Goal: Information Seeking & Learning: Learn about a topic

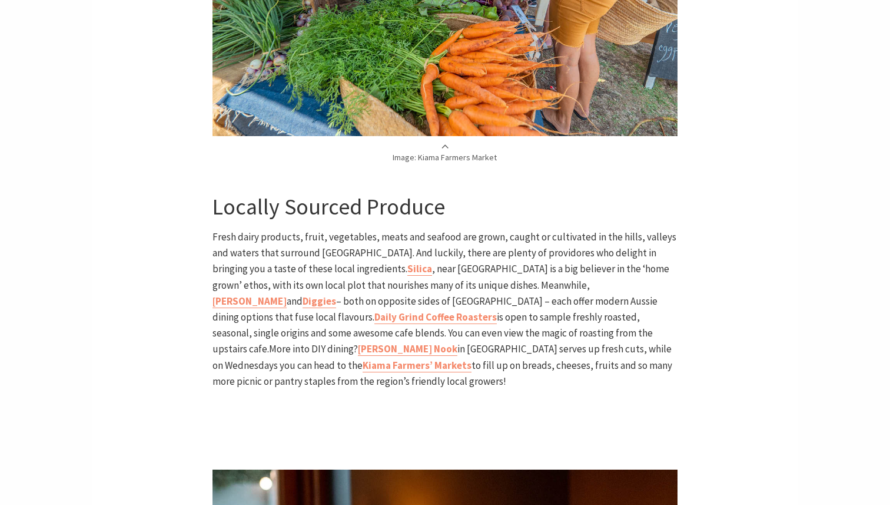
scroll to position [1443, 0]
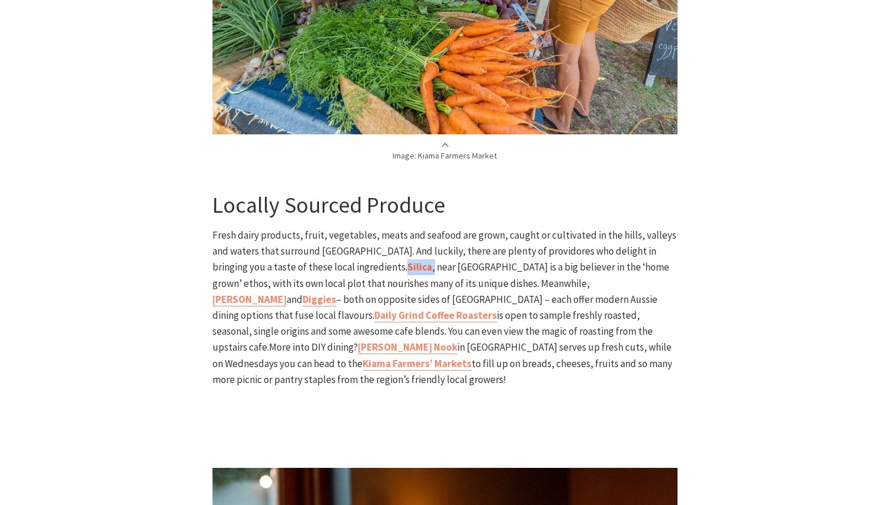
drag, startPoint x: 347, startPoint y: 251, endPoint x: 322, endPoint y: 250, distance: 25.4
click at [322, 250] on p "Fresh dairy products, fruit, vegetables, meats and seafood are grown, caught or…" at bounding box center [445, 307] width 465 height 160
copy p "Silica ,"
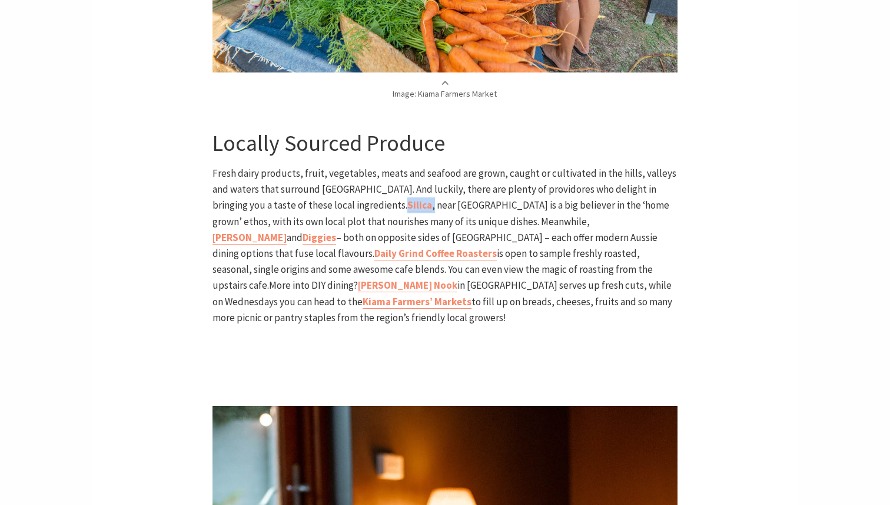
scroll to position [1507, 0]
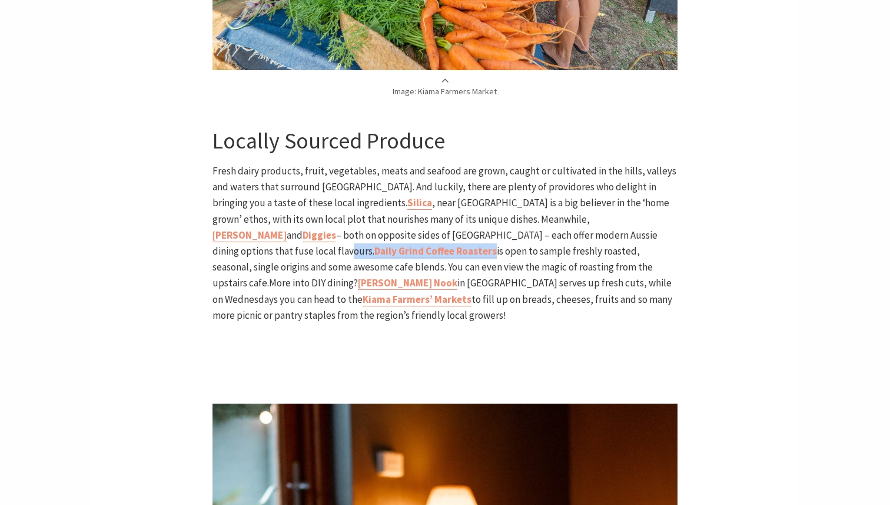
drag, startPoint x: 612, startPoint y: 219, endPoint x: 281, endPoint y: 234, distance: 331.3
click at [281, 234] on p "Fresh dairy products, fruit, vegetables, meats and seafood are grown, caught or…" at bounding box center [445, 243] width 465 height 160
copy p "Daily Grind Coffee Roasters"
click at [287, 229] on b "[PERSON_NAME]" at bounding box center [250, 235] width 74 height 13
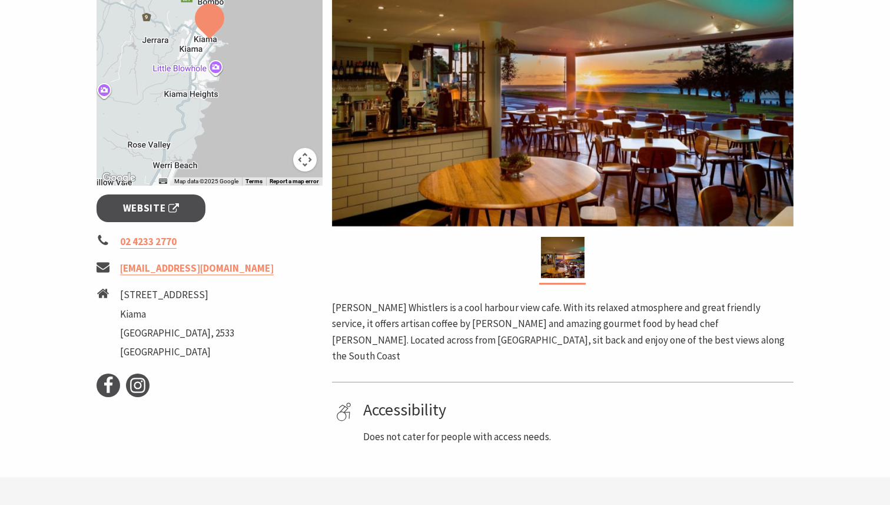
scroll to position [444, 0]
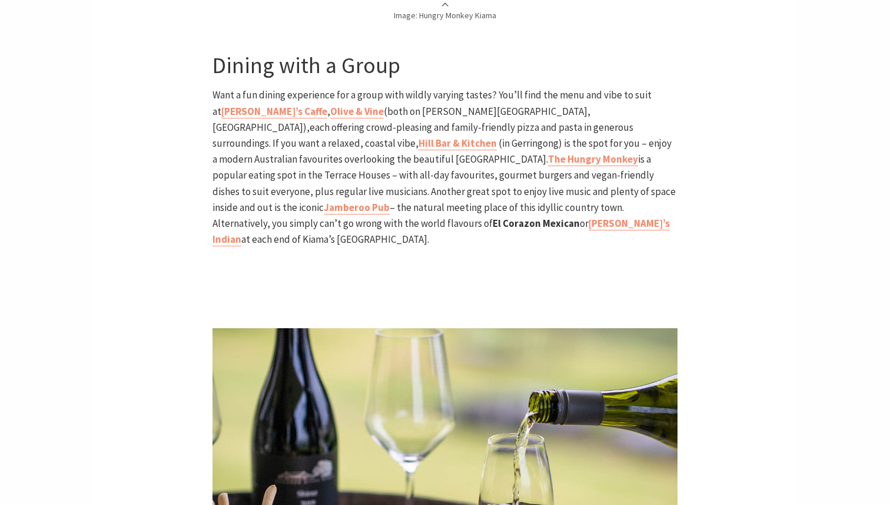
scroll to position [2822, 0]
drag, startPoint x: 390, startPoint y: 157, endPoint x: 327, endPoint y: 155, distance: 63.7
click at [327, 155] on p "Want a fun dining experience for a group with wildly varying tastes? You’ll fin…" at bounding box center [445, 167] width 465 height 160
copy p "Jamberoo Pub"
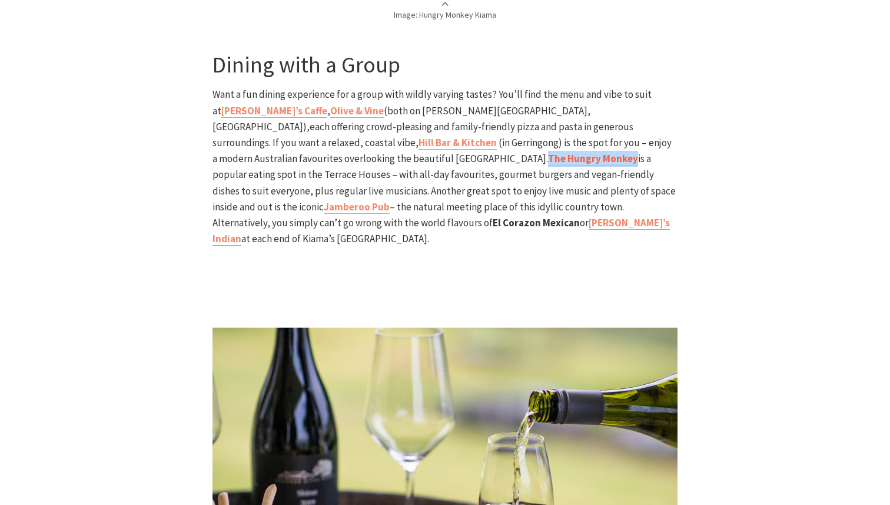
drag, startPoint x: 678, startPoint y: 108, endPoint x: 590, endPoint y: 115, distance: 88.7
copy b "The Hungry Monkey"
click at [543, 256] on p at bounding box center [445, 264] width 465 height 16
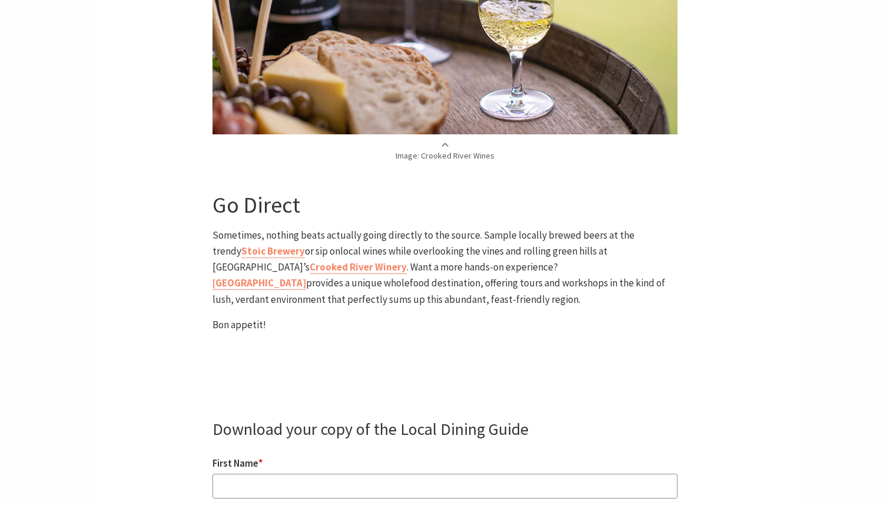
scroll to position [3246, 0]
